Goal: Task Accomplishment & Management: Manage account settings

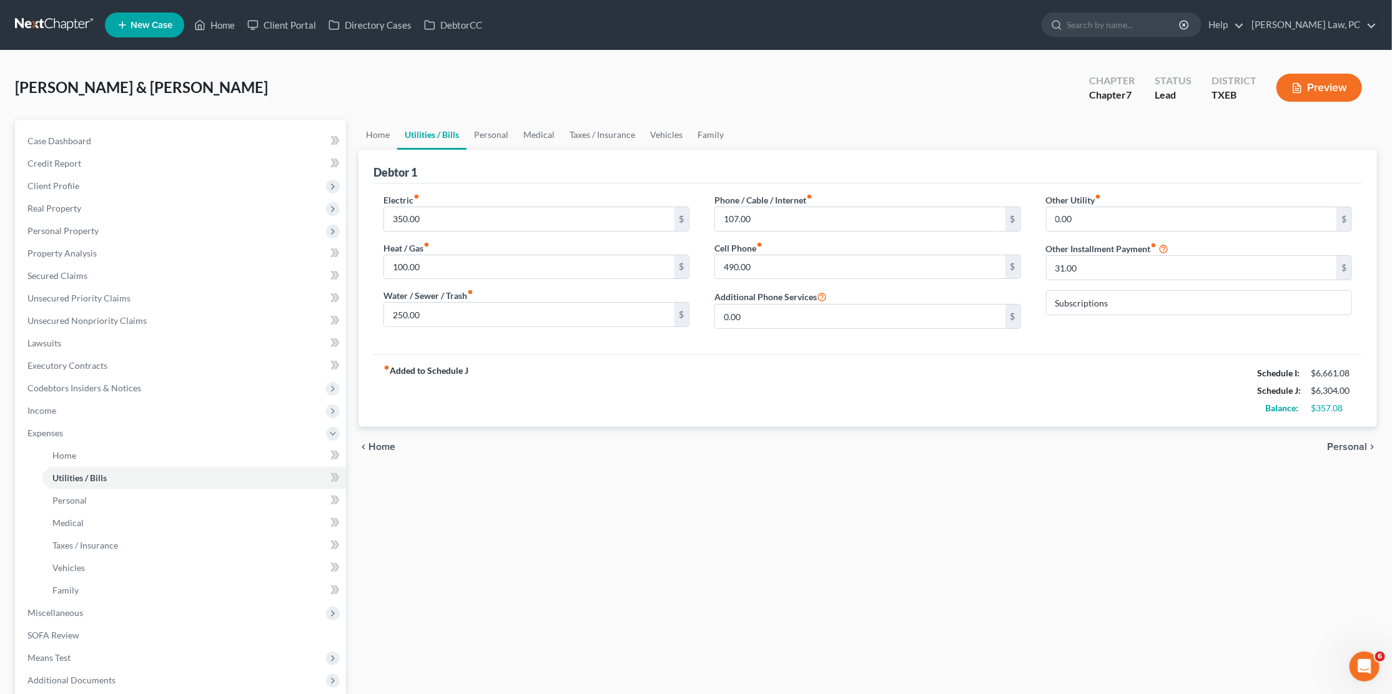
click at [47, 17] on link at bounding box center [55, 25] width 80 height 22
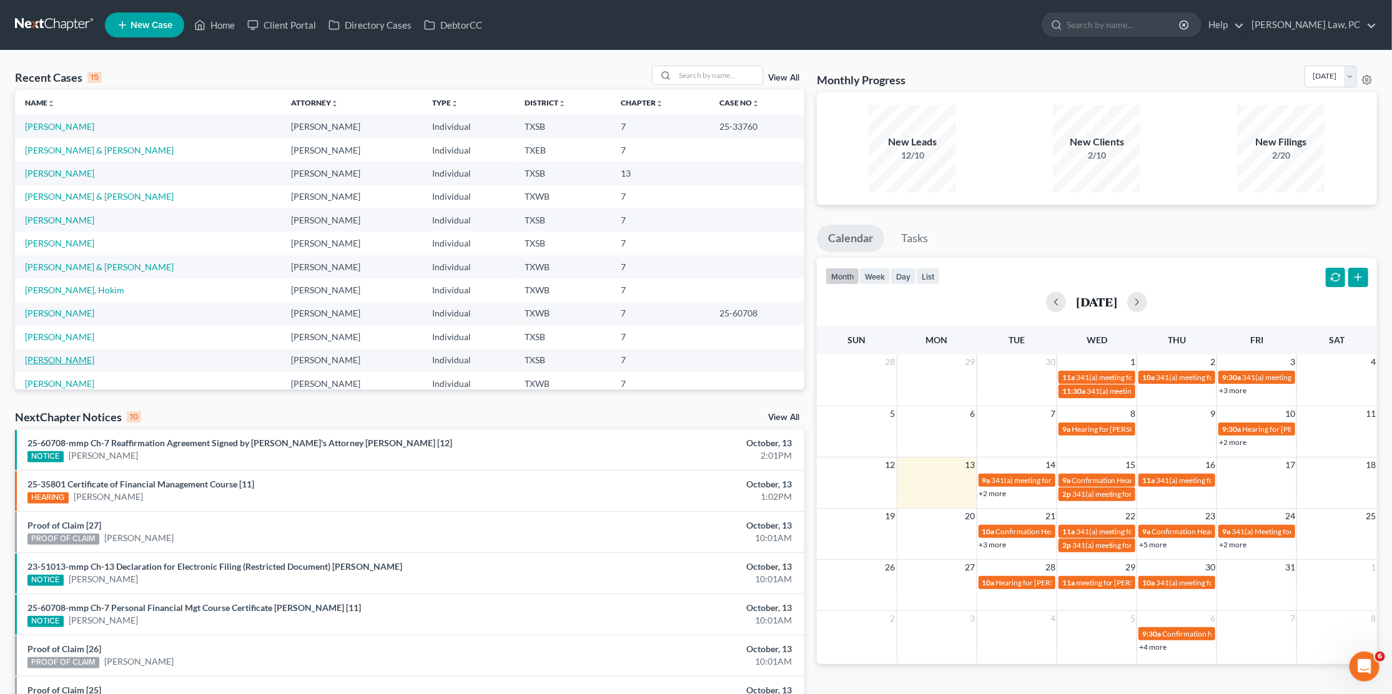
click at [59, 355] on link "[PERSON_NAME]" at bounding box center [59, 360] width 69 height 11
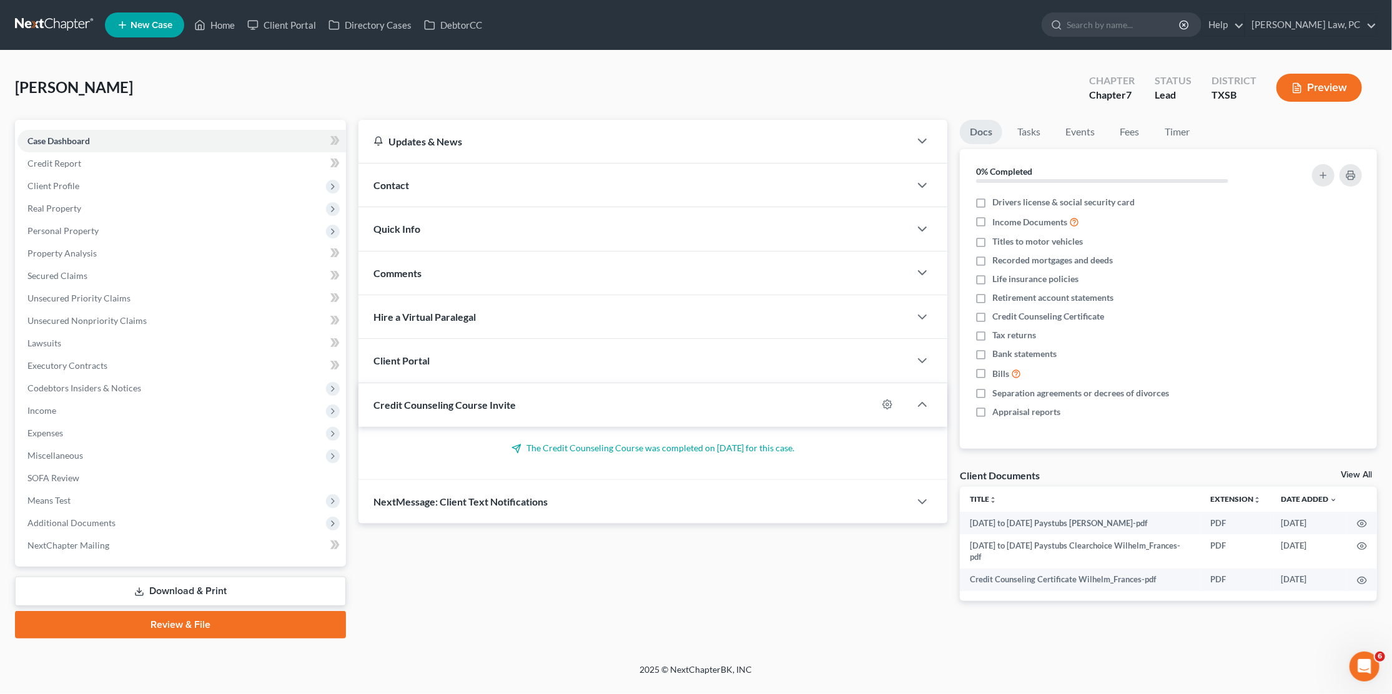
click at [132, 577] on link "Download & Print" at bounding box center [180, 591] width 331 height 29
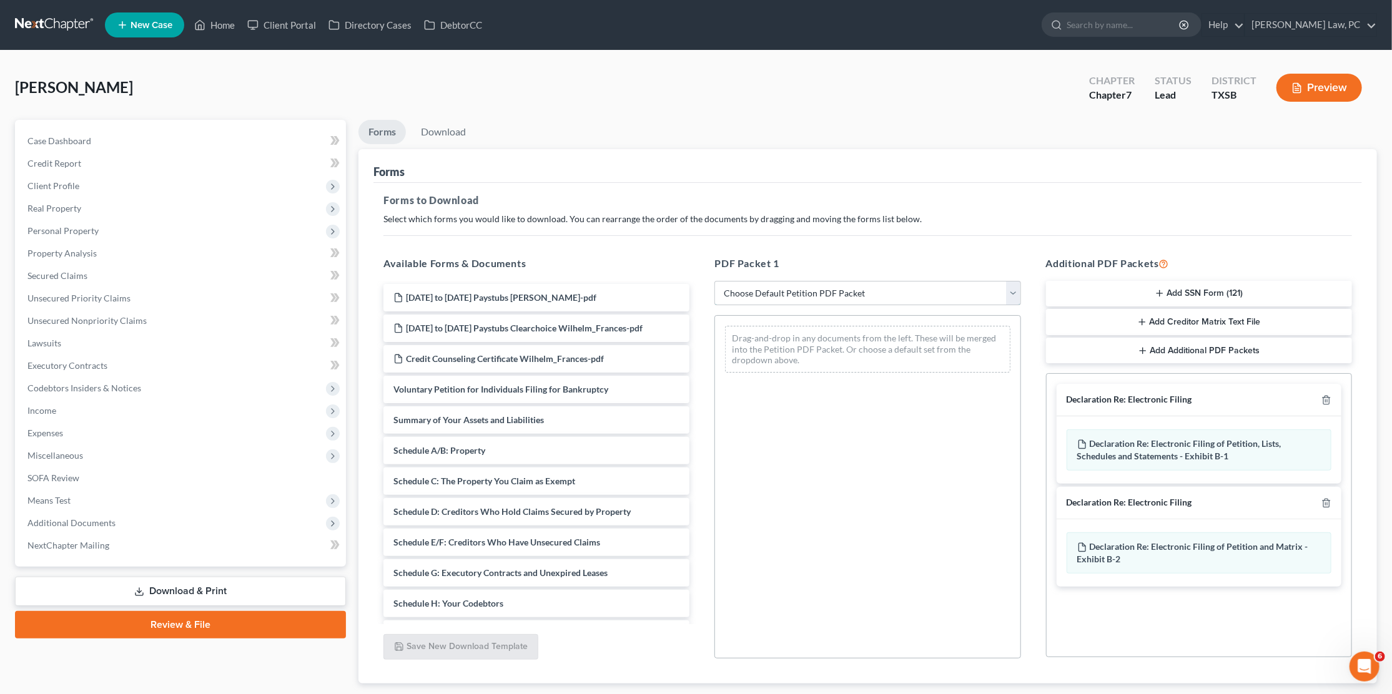
select select "0"
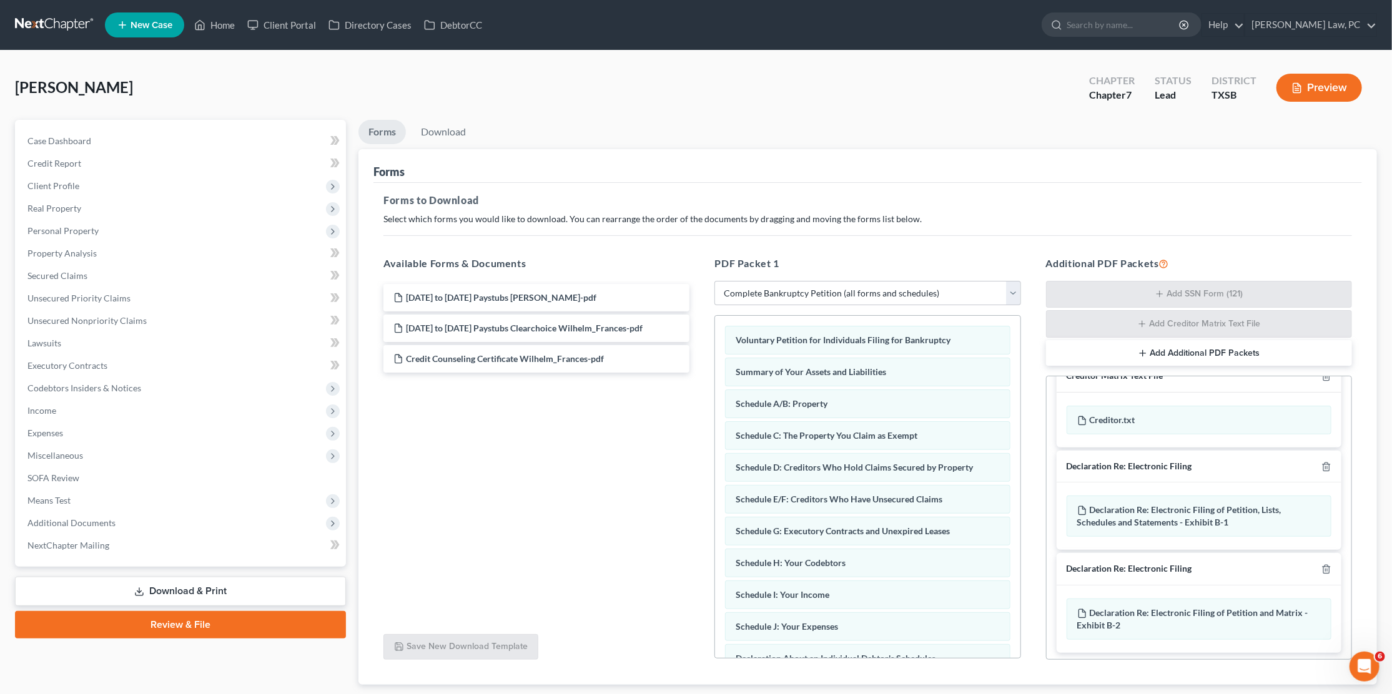
scroll to position [76, 0]
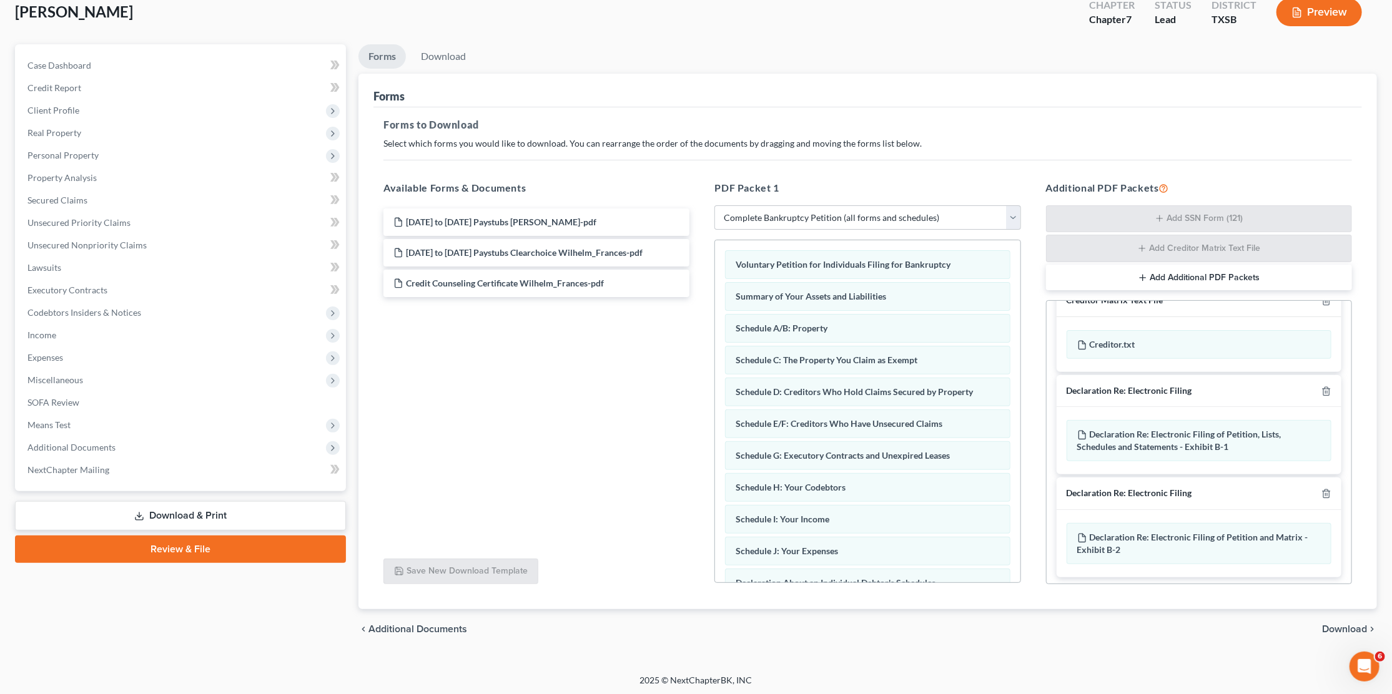
click at [1336, 627] on span "Download" at bounding box center [1344, 629] width 45 height 10
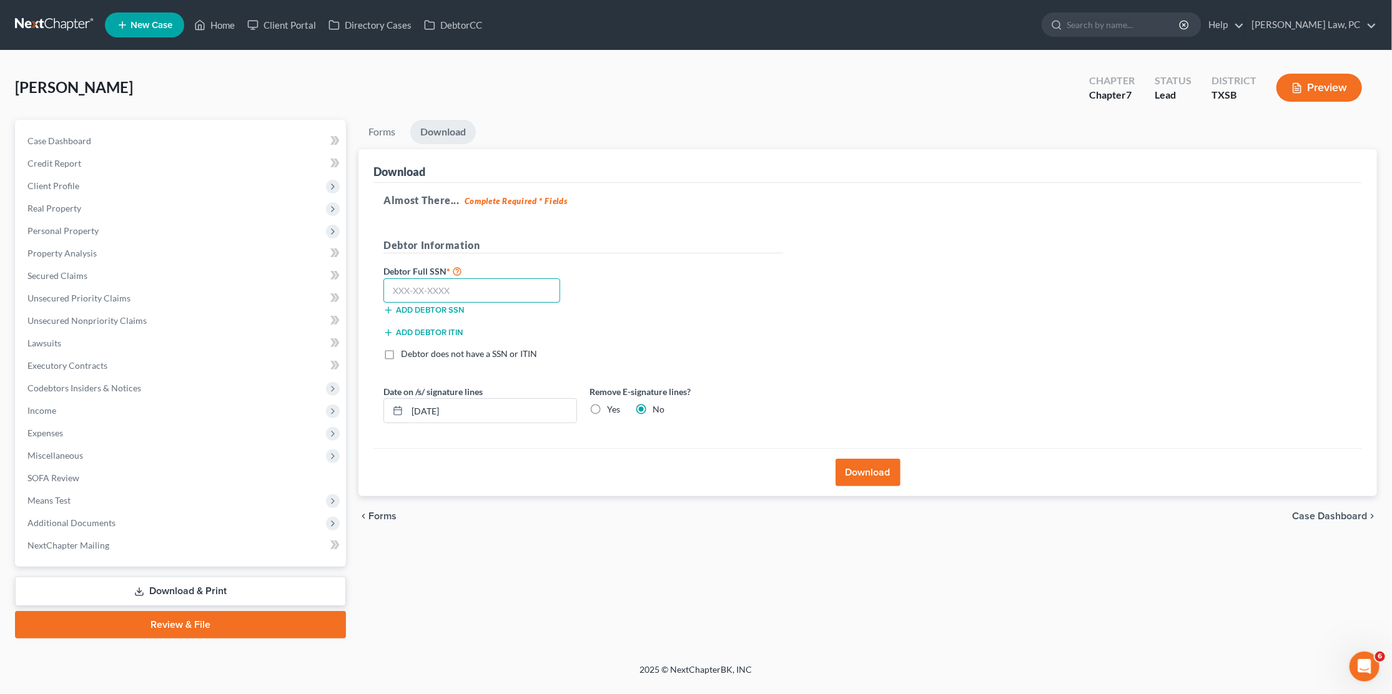
click at [536, 284] on input "text" at bounding box center [471, 290] width 177 height 25
type input "456-23-2534"
click at [872, 467] on button "Download" at bounding box center [867, 472] width 65 height 27
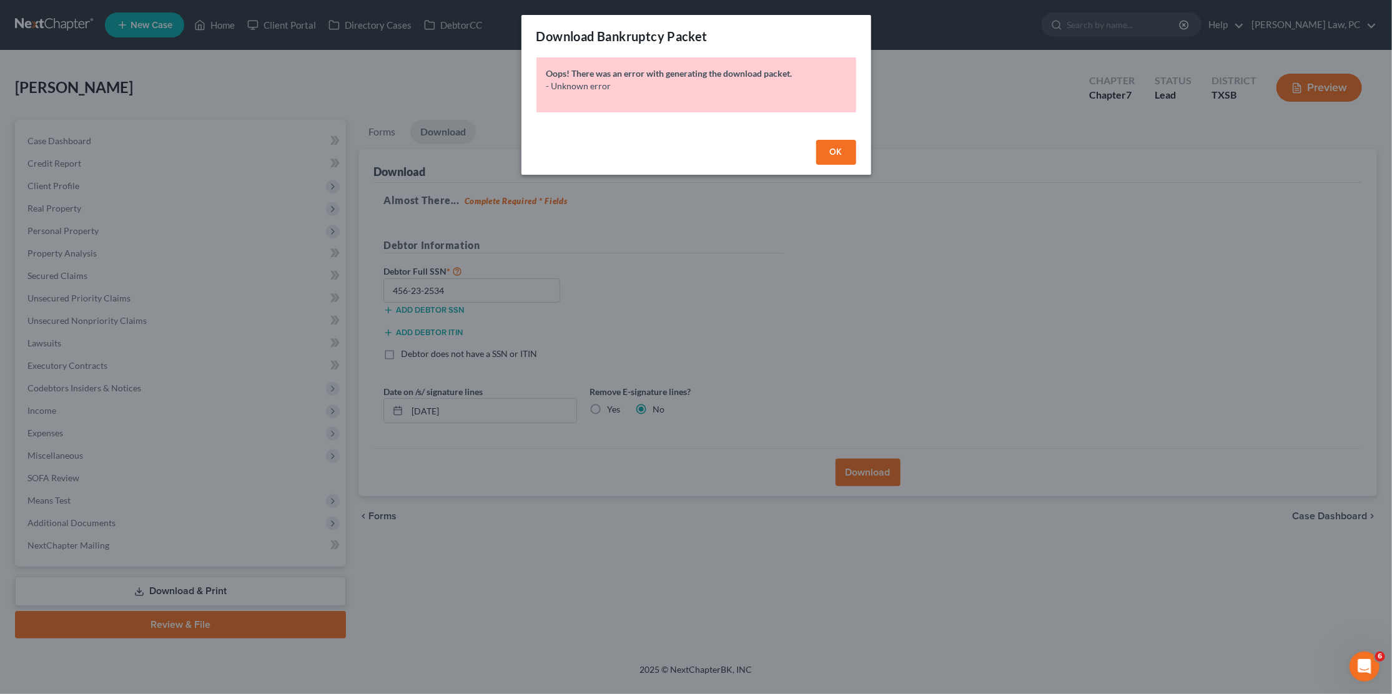
click at [844, 153] on button "OK" at bounding box center [836, 152] width 40 height 25
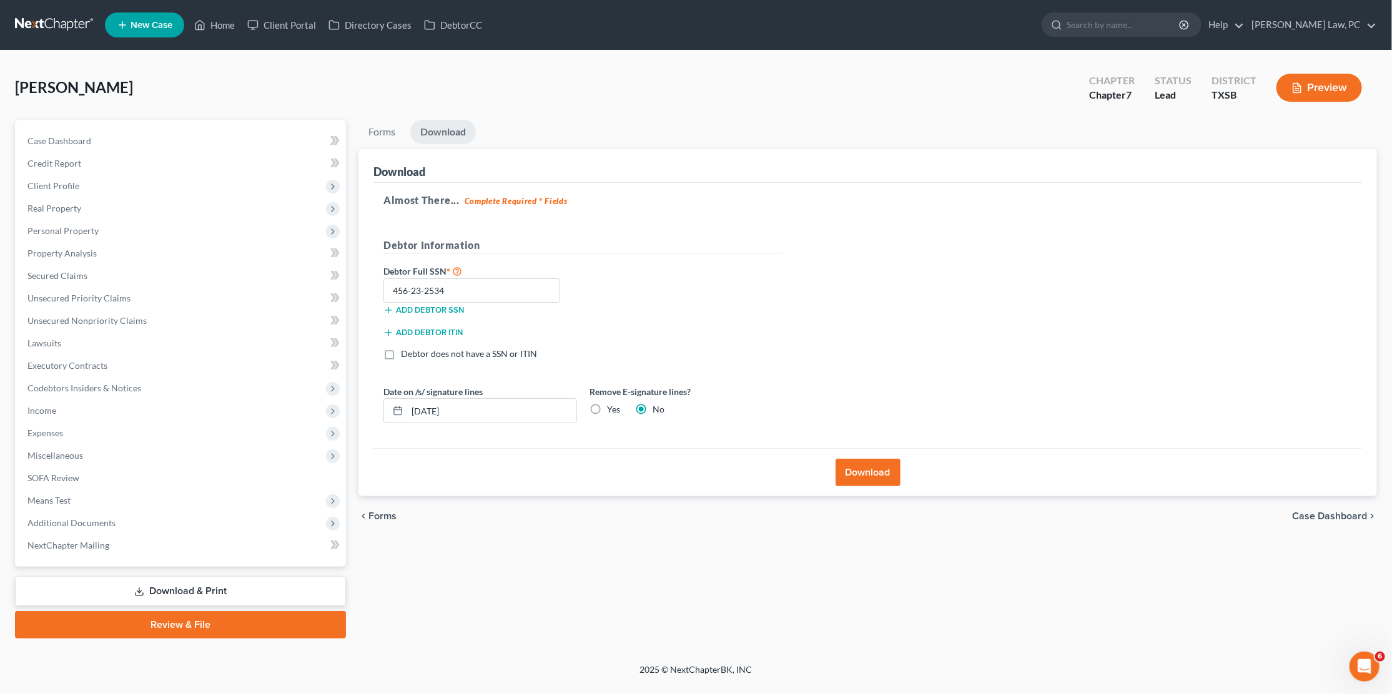
click at [864, 473] on button "Download" at bounding box center [867, 472] width 65 height 27
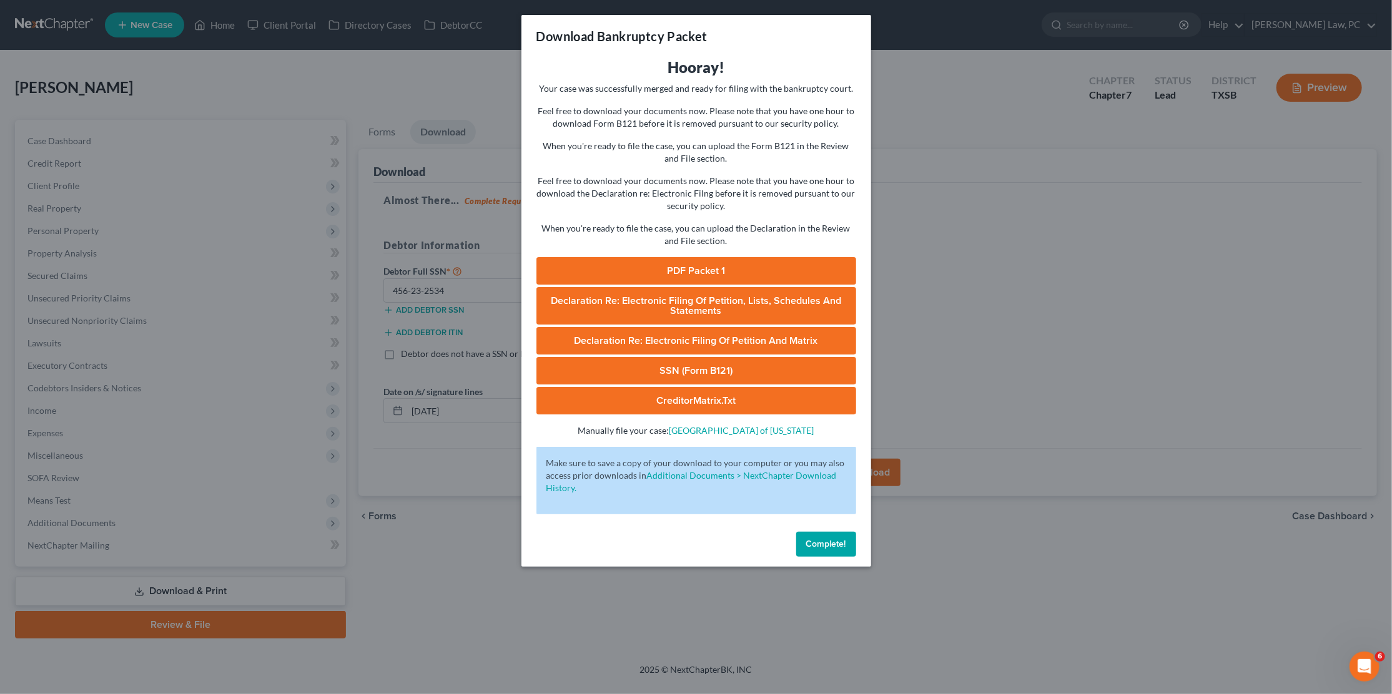
click at [788, 263] on link "PDF Packet 1" at bounding box center [696, 270] width 320 height 27
click at [672, 357] on link "SSN (Form B121)" at bounding box center [696, 370] width 320 height 27
click at [711, 298] on span "Declaration Re: Electronic Filing of Petition, Lists, Schedules and Statements" at bounding box center [696, 306] width 290 height 22
click at [767, 330] on link "Declaration Re: Electronic Filing of Petition and Matrix" at bounding box center [696, 340] width 320 height 27
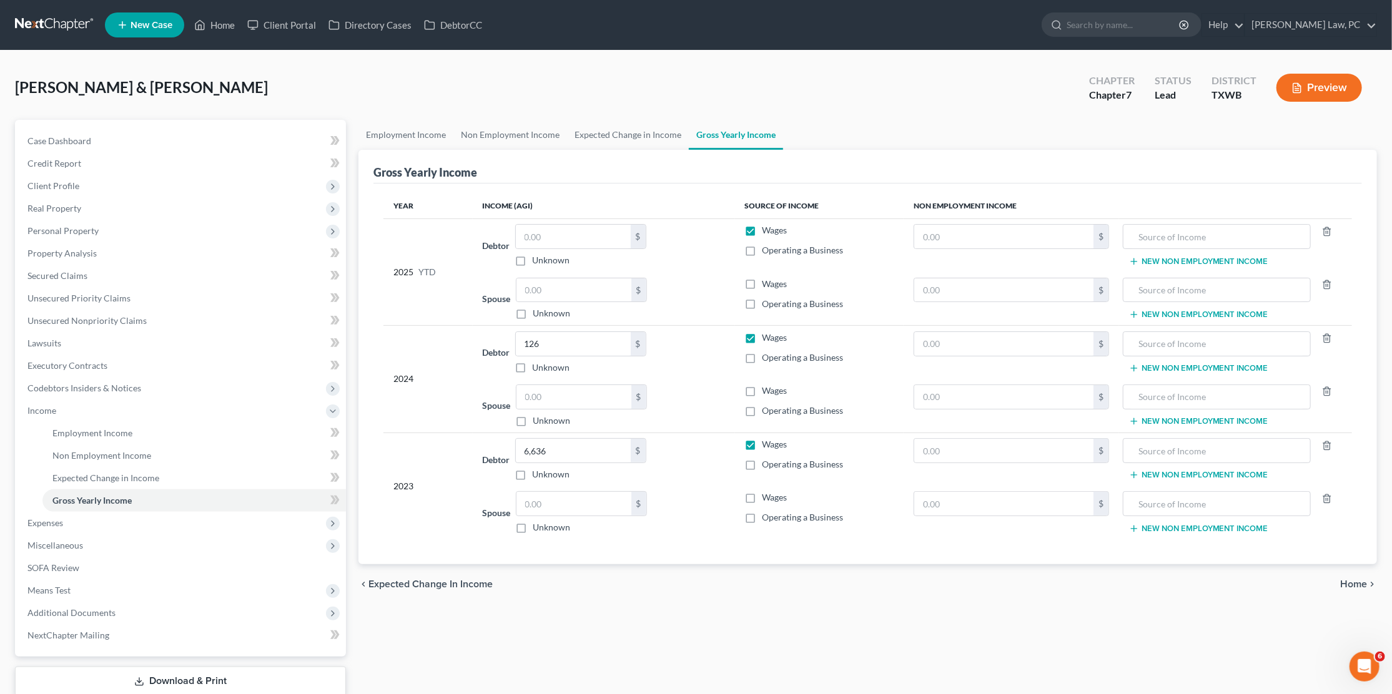
click at [41, 24] on link at bounding box center [55, 25] width 80 height 22
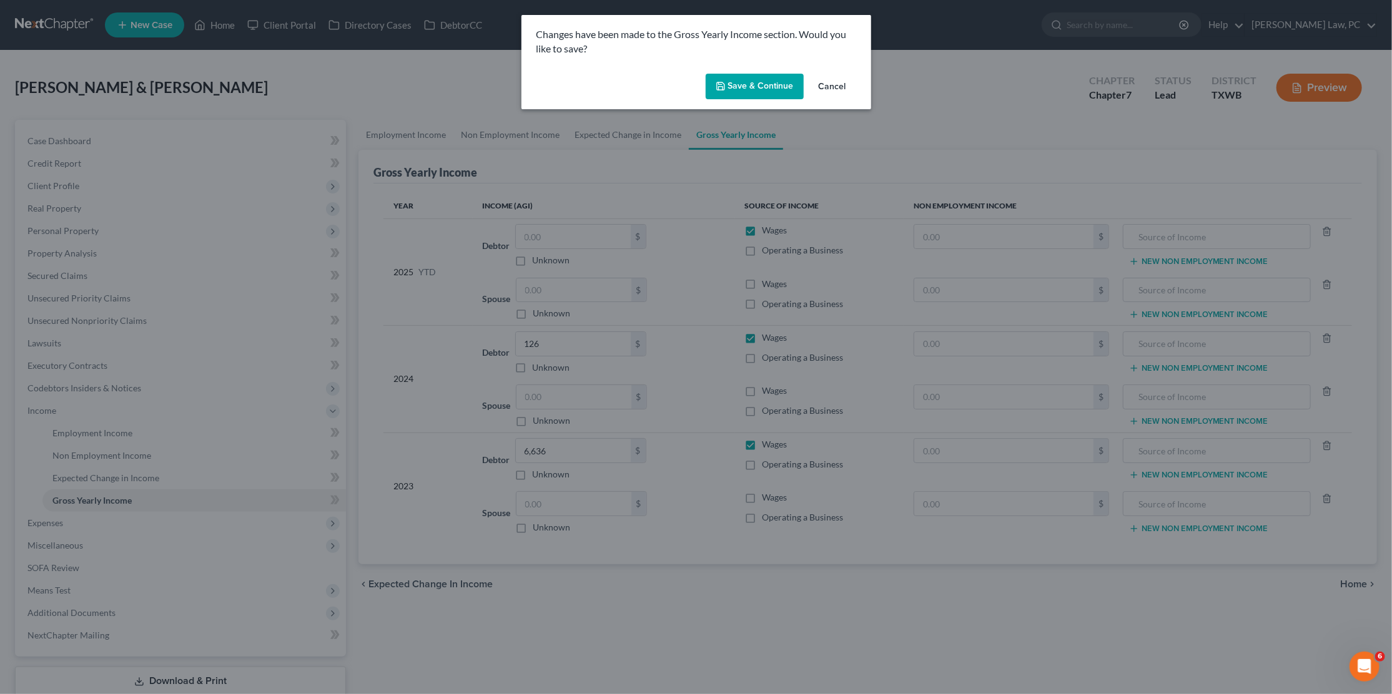
click at [744, 93] on button "Save & Continue" at bounding box center [755, 87] width 98 height 26
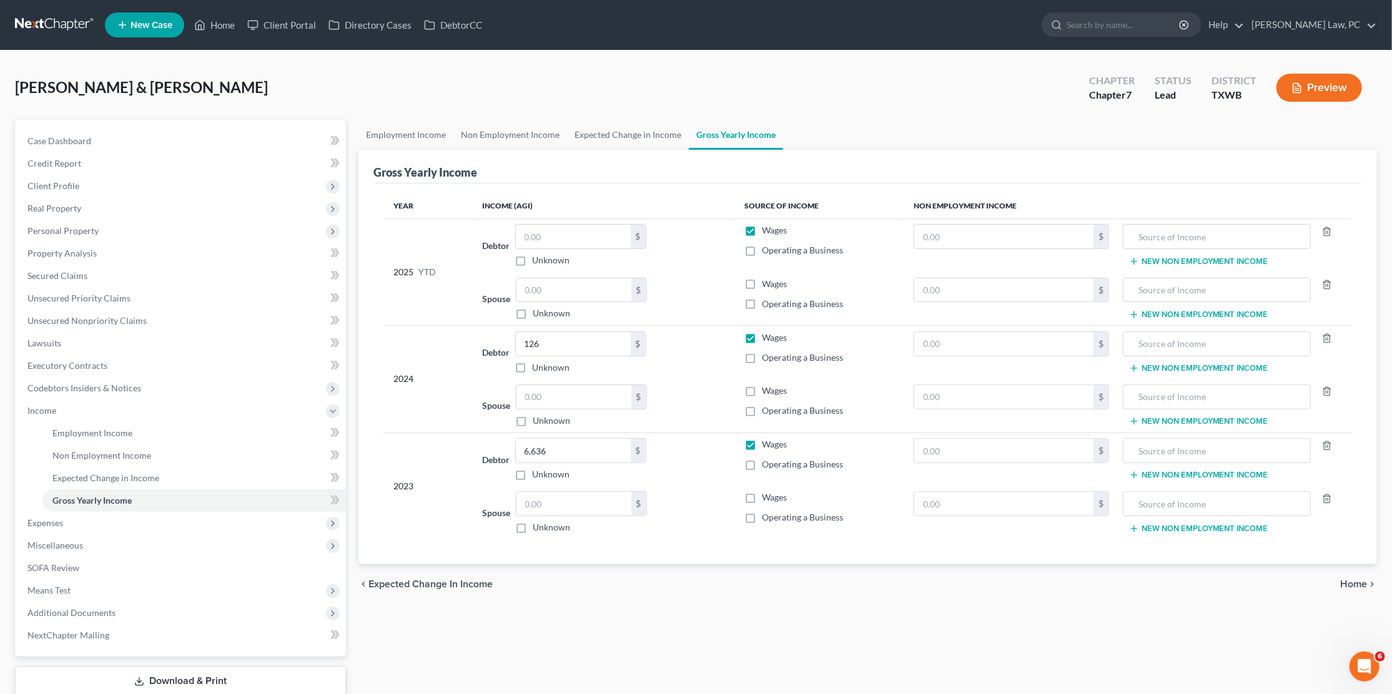
click at [64, 21] on link at bounding box center [55, 25] width 80 height 22
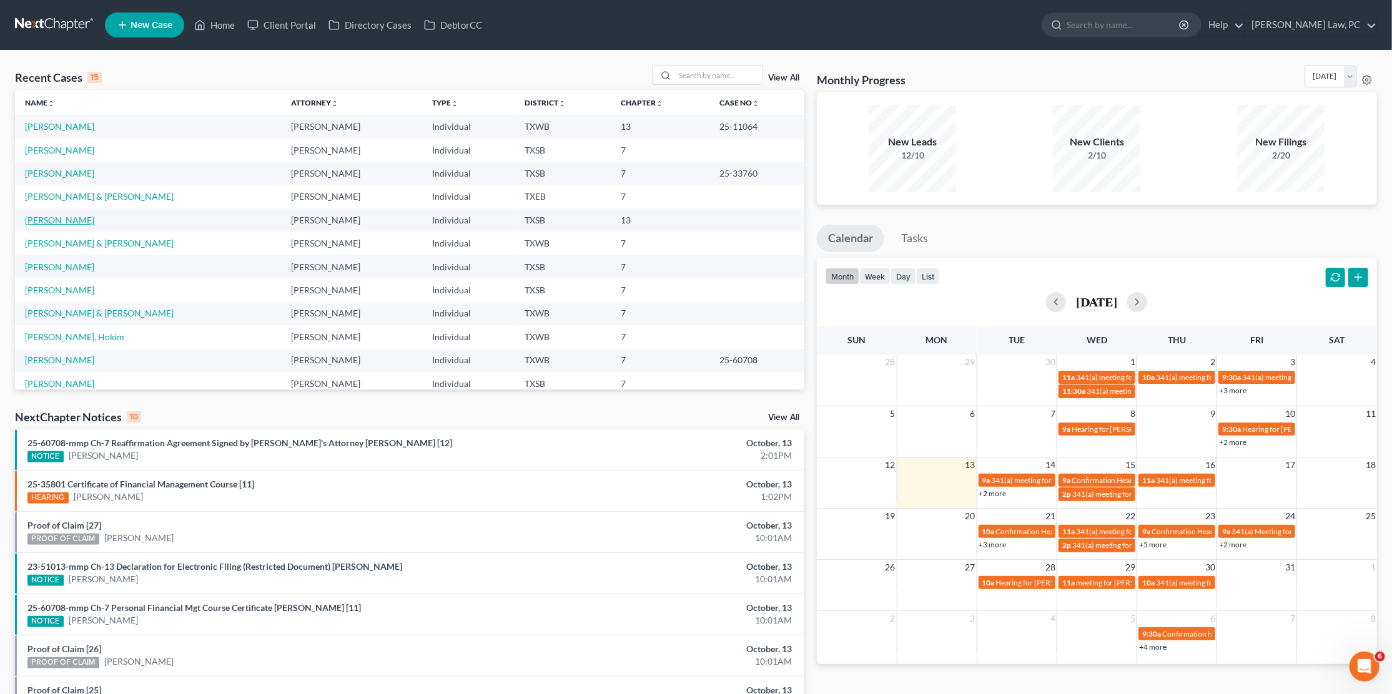
click at [67, 215] on link "[PERSON_NAME]" at bounding box center [59, 220] width 69 height 11
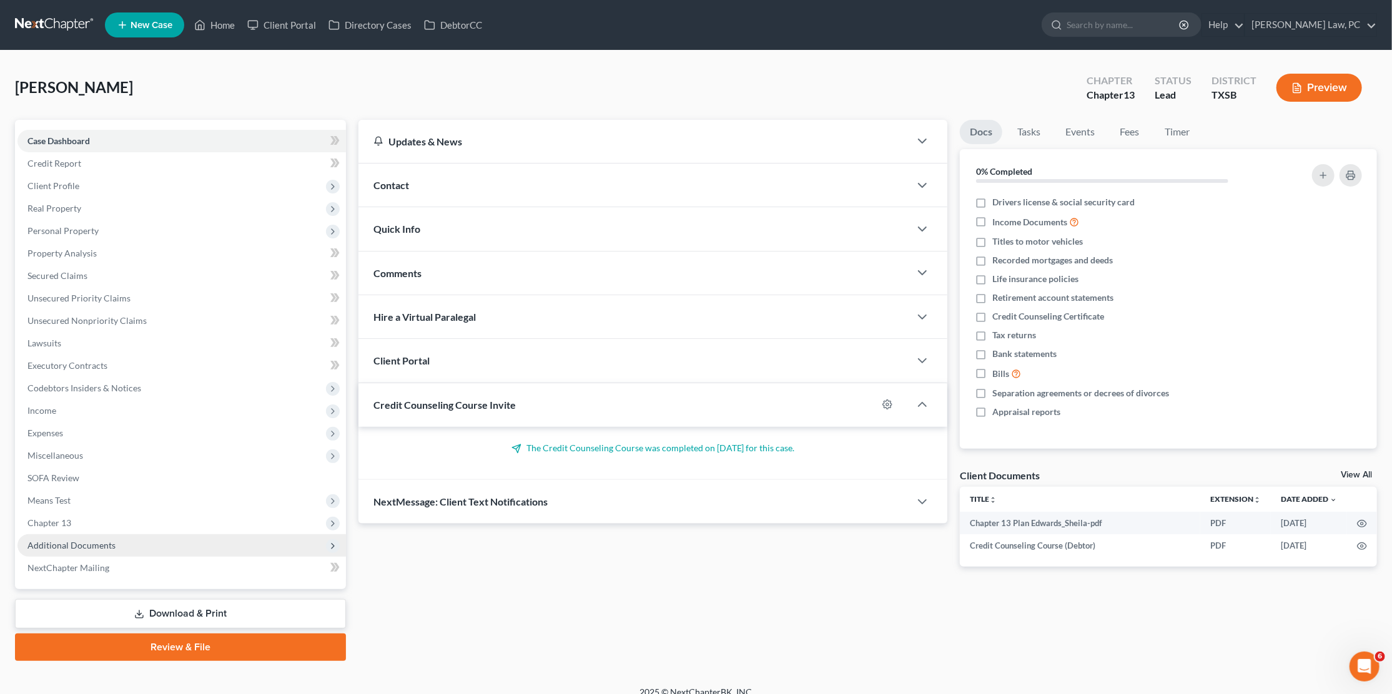
click at [77, 538] on span "Additional Documents" at bounding box center [181, 545] width 328 height 22
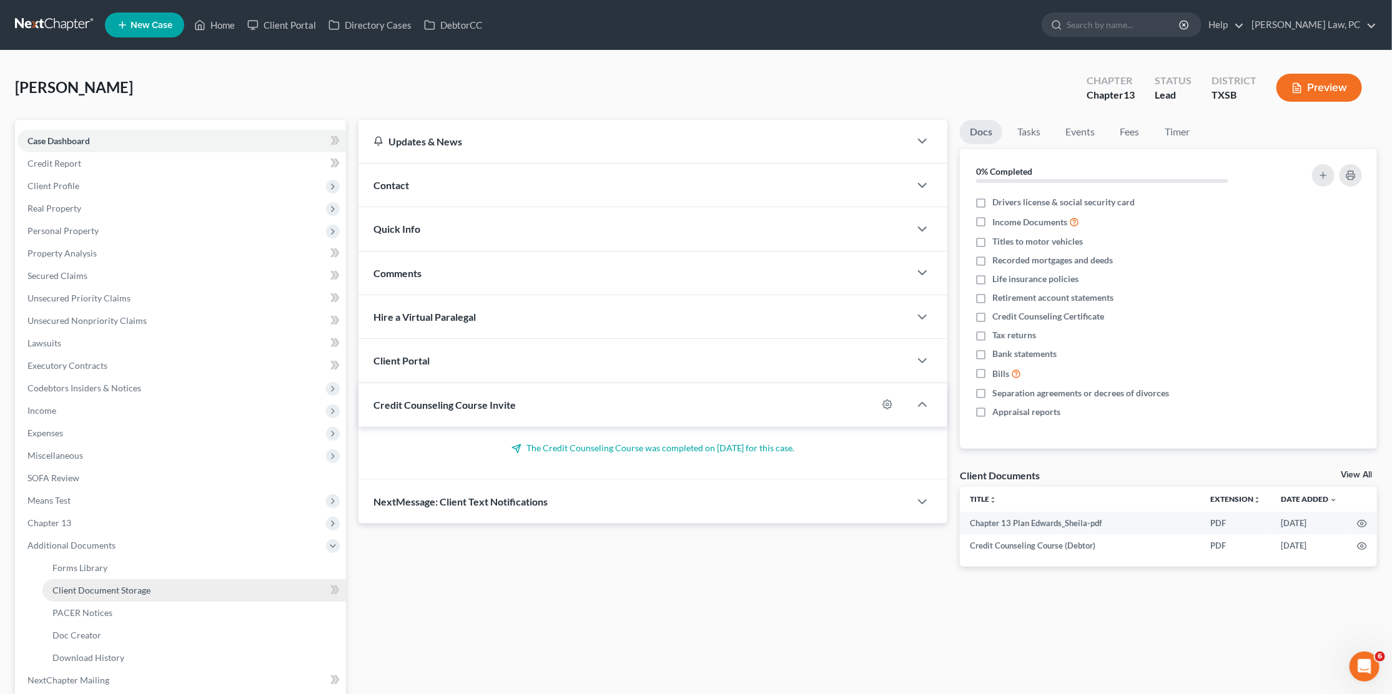
click at [107, 579] on link "Client Document Storage" at bounding box center [193, 590] width 303 height 22
select select "8"
select select "16"
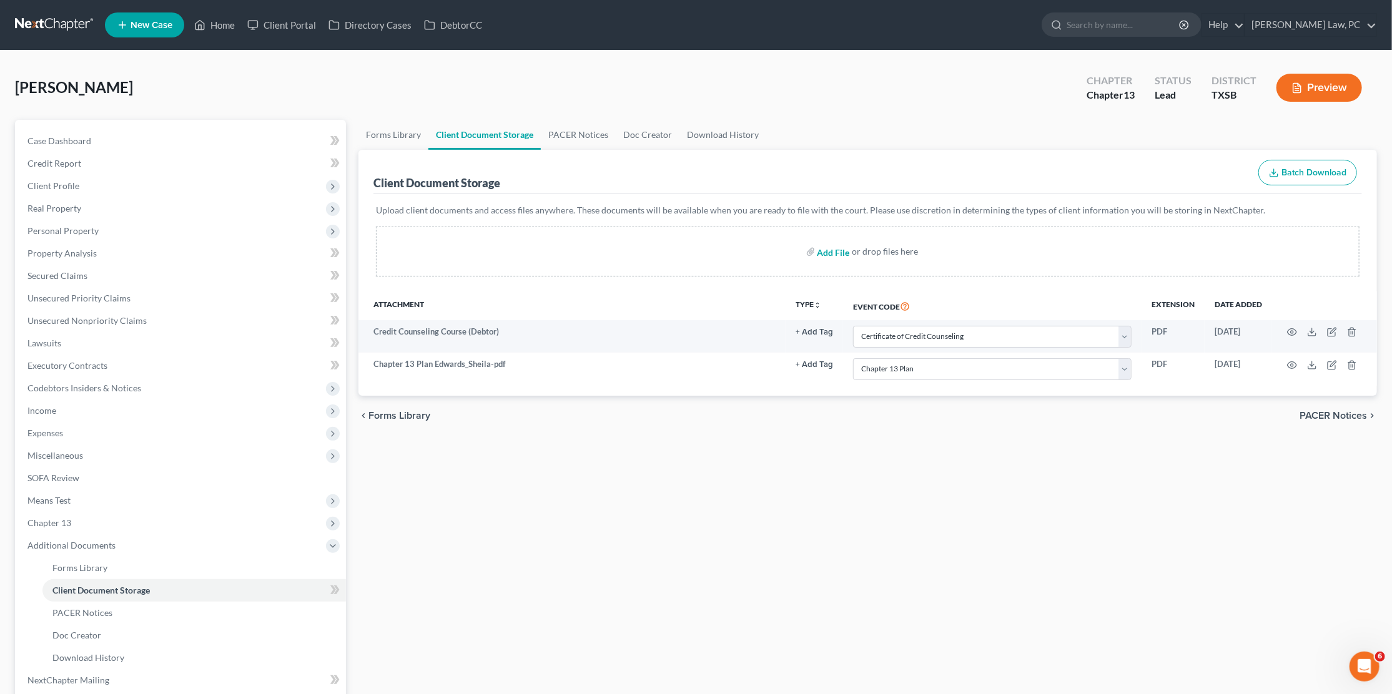
click at [827, 255] on input "file" at bounding box center [832, 251] width 30 height 22
type input "C:\fakepath\acorns september statement.pdf"
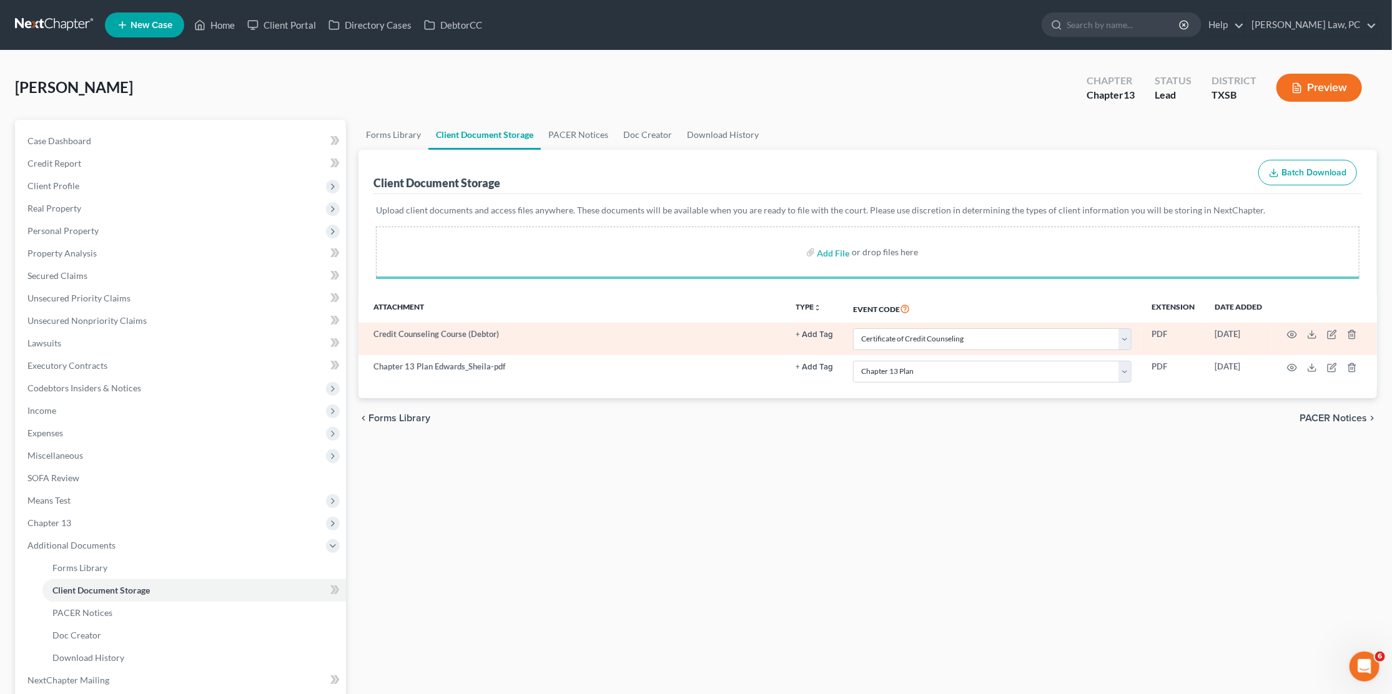
select select "8"
select select "16"
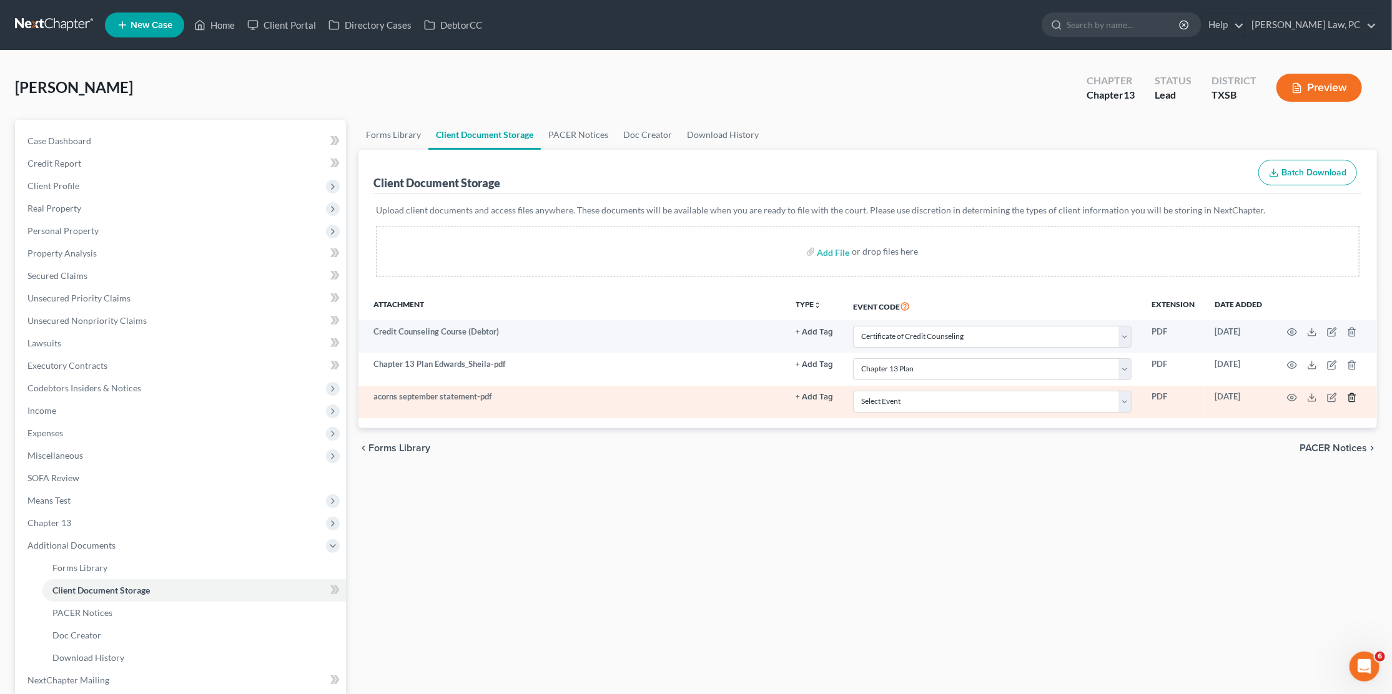
click at [1352, 395] on polyline "button" at bounding box center [1351, 395] width 7 height 0
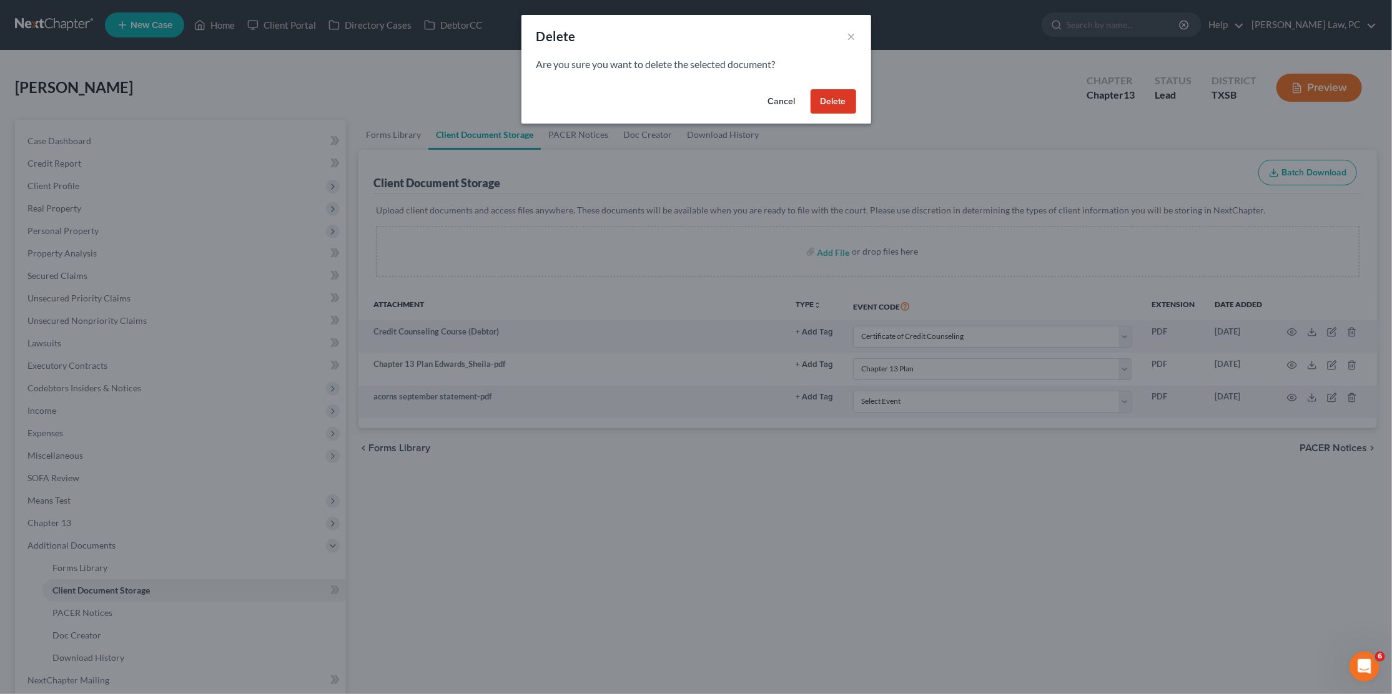
click at [829, 94] on button "Delete" at bounding box center [833, 101] width 46 height 25
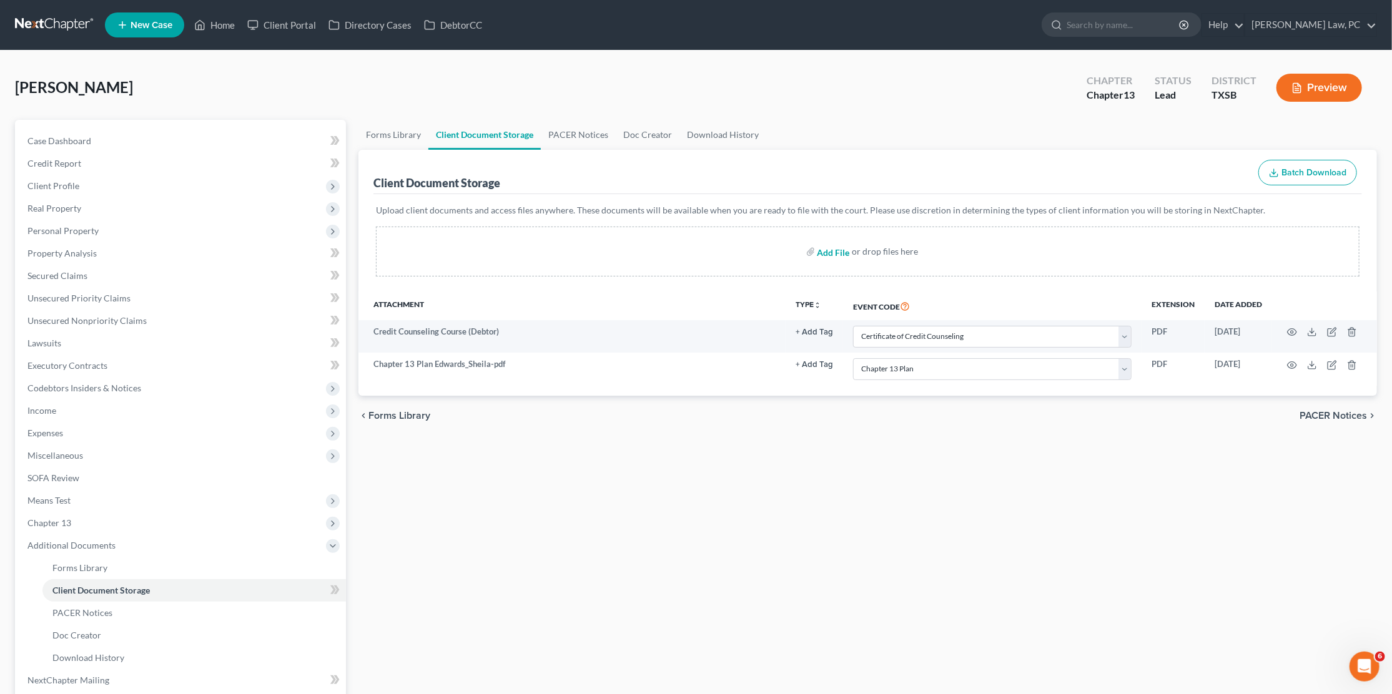
click at [845, 253] on input "file" at bounding box center [832, 251] width 30 height 22
type input "C:\fakepath\[DATE] to [DATE] Paystubs with [PERSON_NAME].pdf"
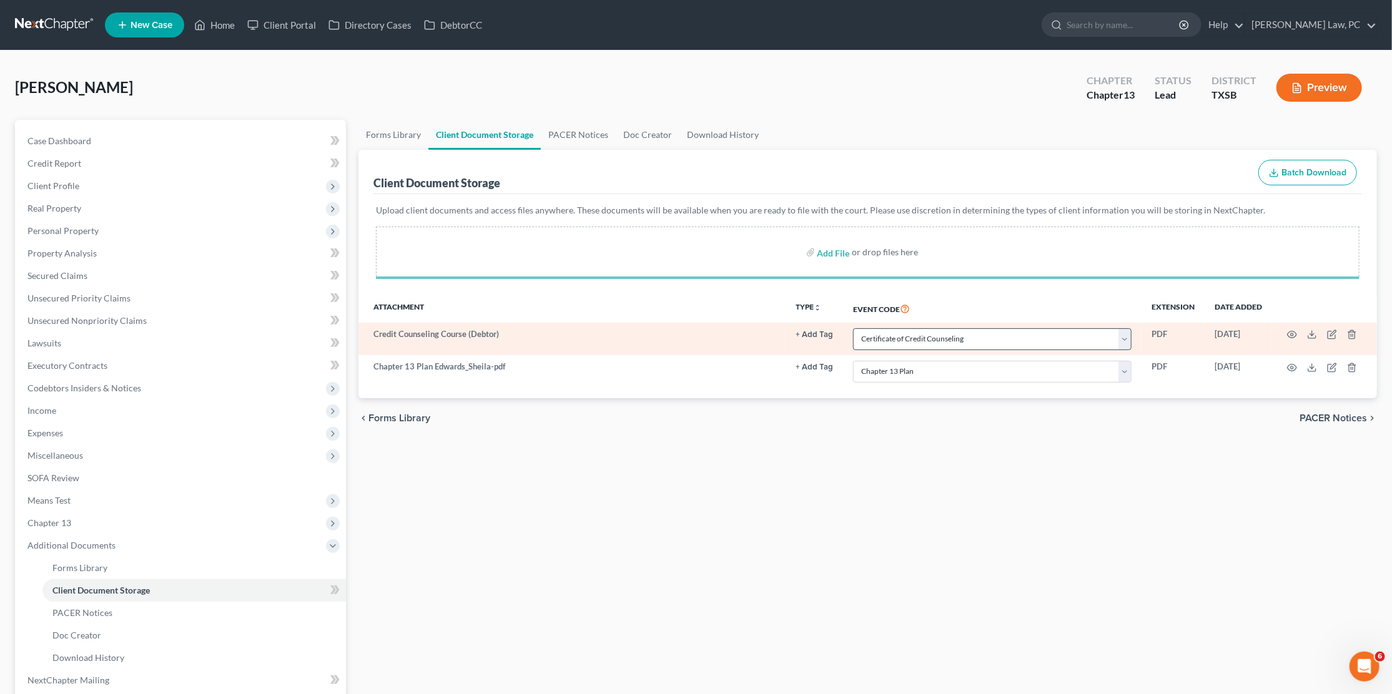
select select "8"
select select "16"
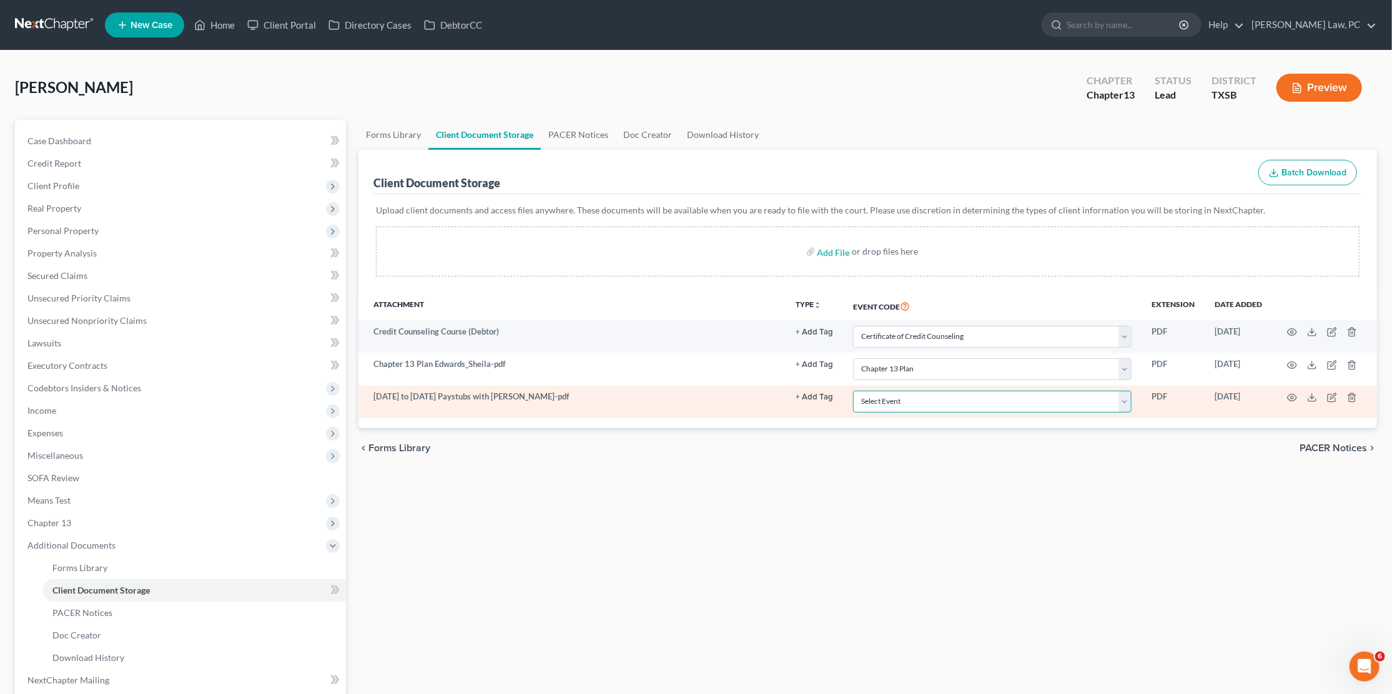
select select "39"
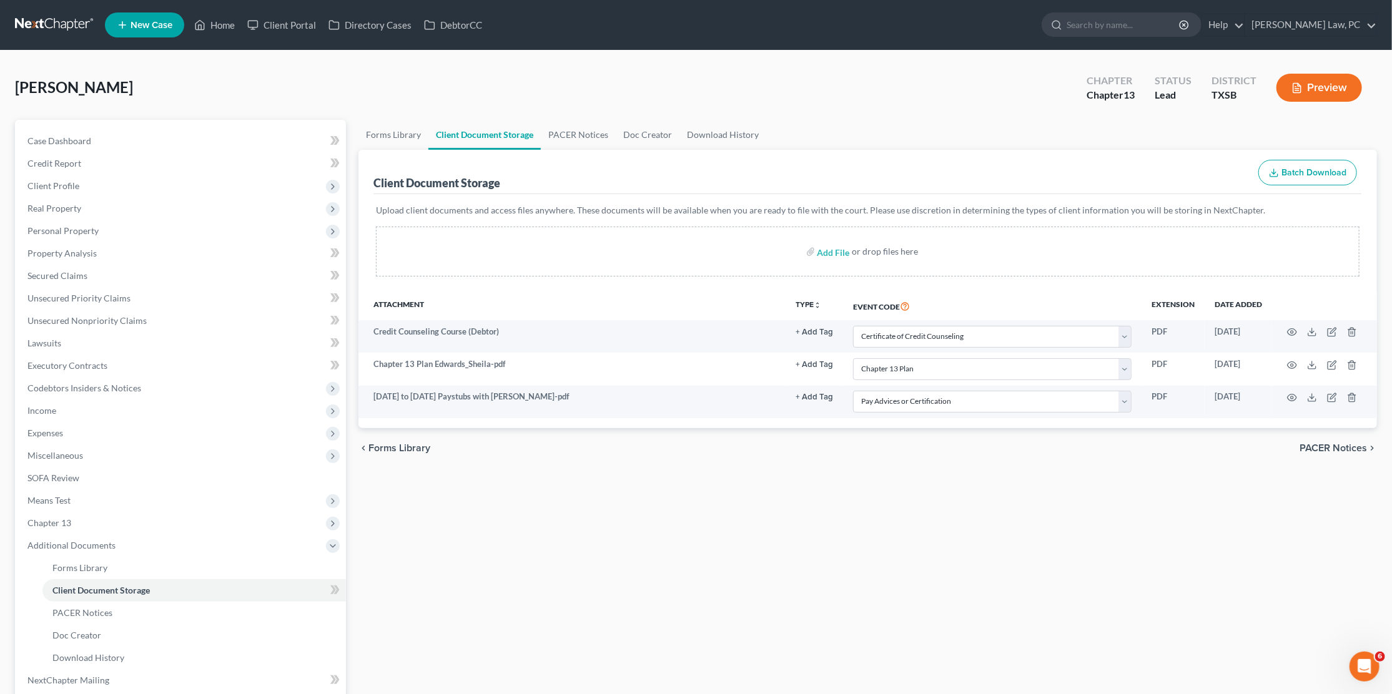
click at [985, 472] on div "Forms Library Client Document Storage PACER Notices Doc Creator Download Histor…" at bounding box center [867, 447] width 1031 height 654
click at [95, 197] on span "Real Property" at bounding box center [181, 208] width 328 height 22
